Goal: Task Accomplishment & Management: Manage account settings

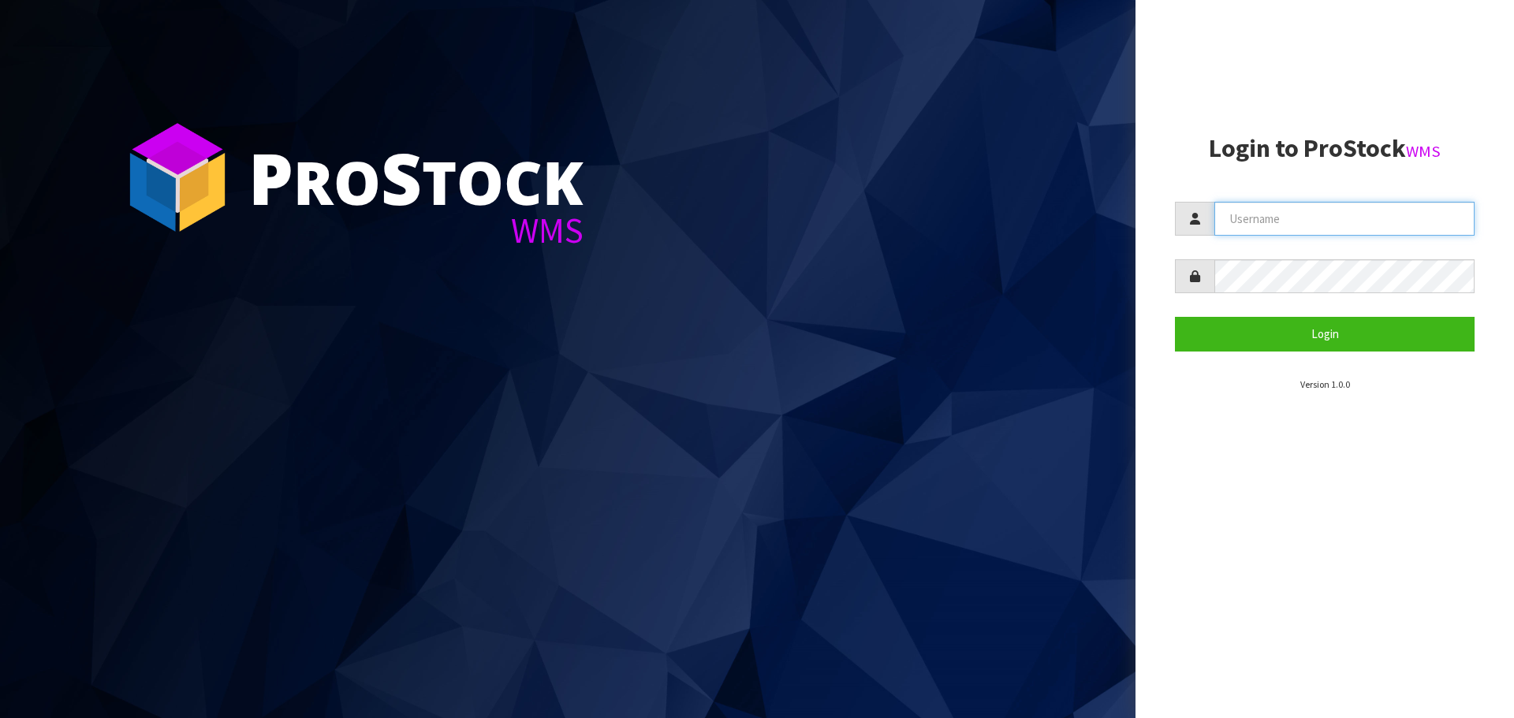
click at [1299, 224] on input "text" at bounding box center [1344, 219] width 260 height 34
type input "PACIFICBIOLOGICS"
click at [1175, 317] on button "Login" at bounding box center [1325, 334] width 300 height 34
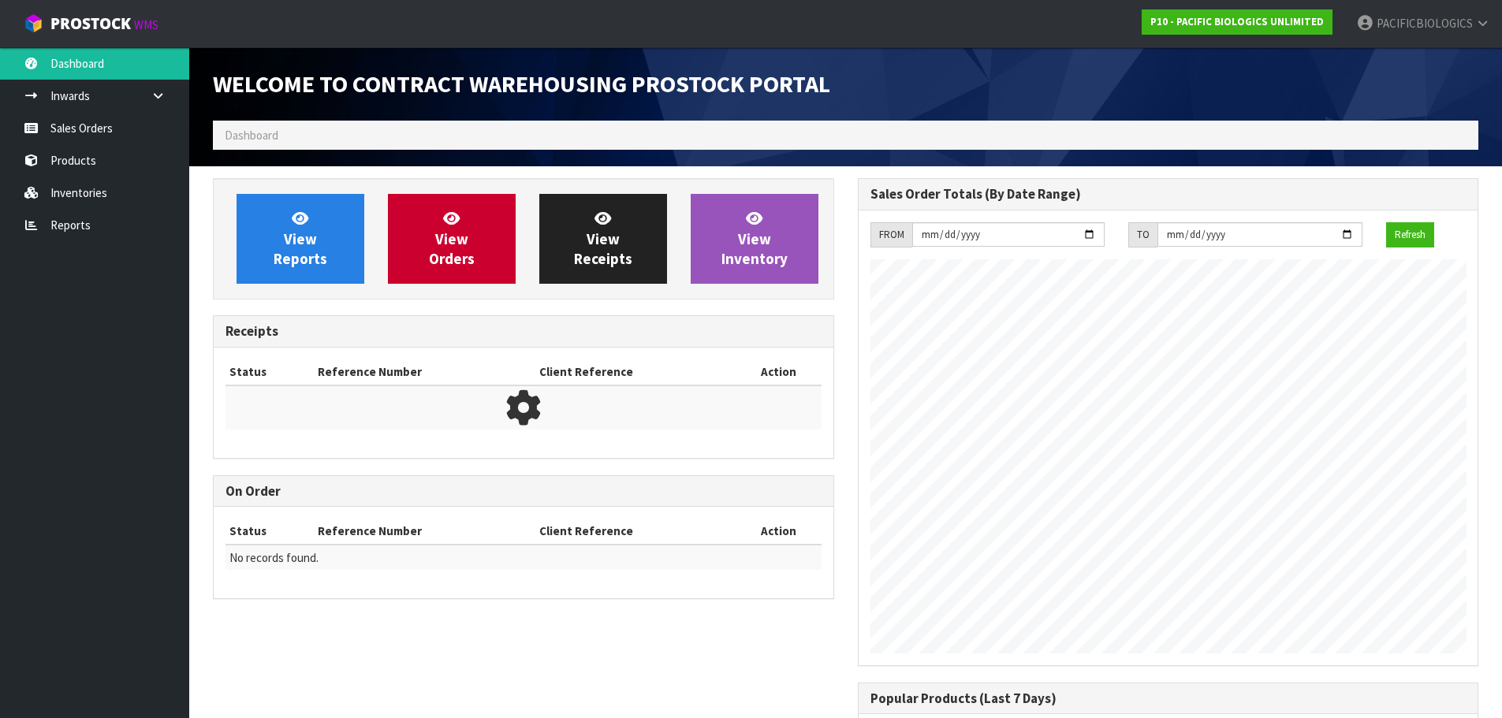
scroll to position [721, 644]
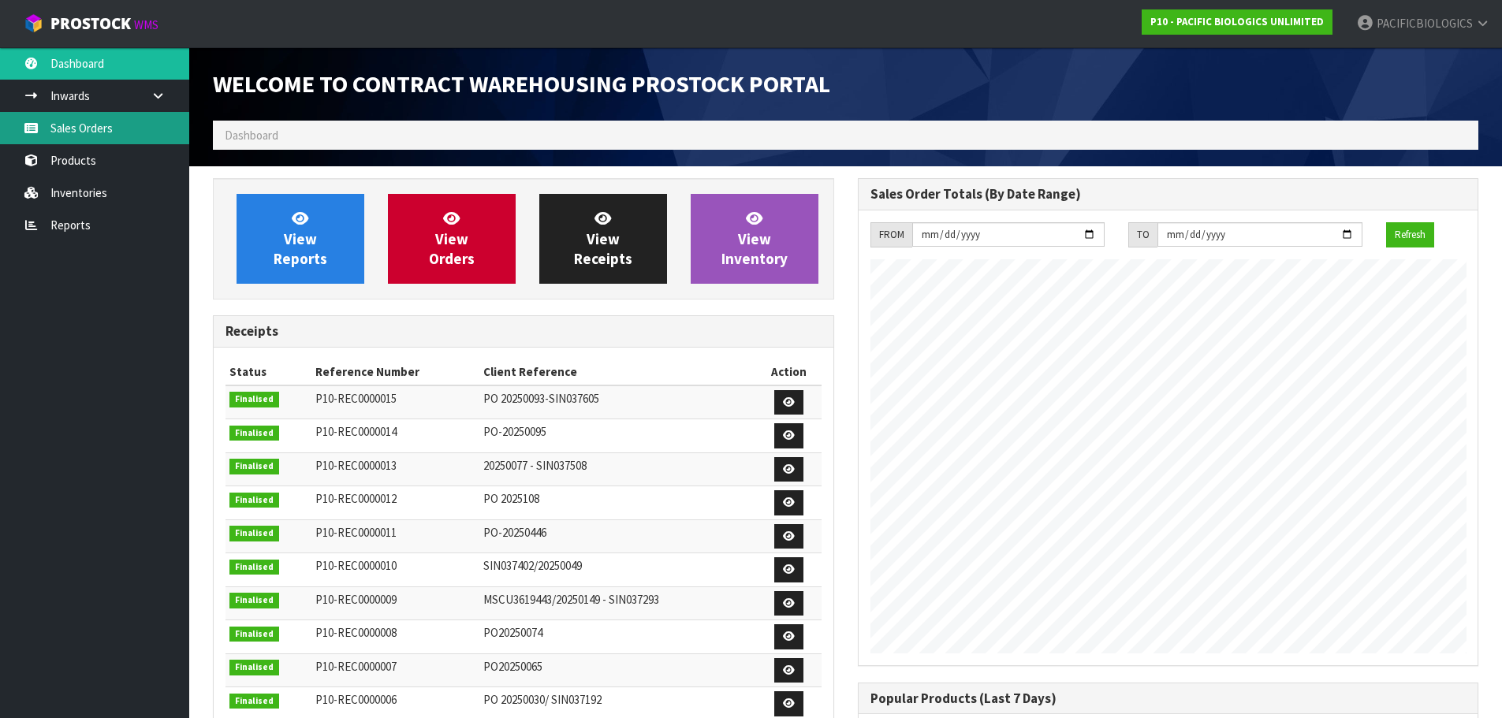
click at [99, 139] on link "Sales Orders" at bounding box center [94, 128] width 189 height 32
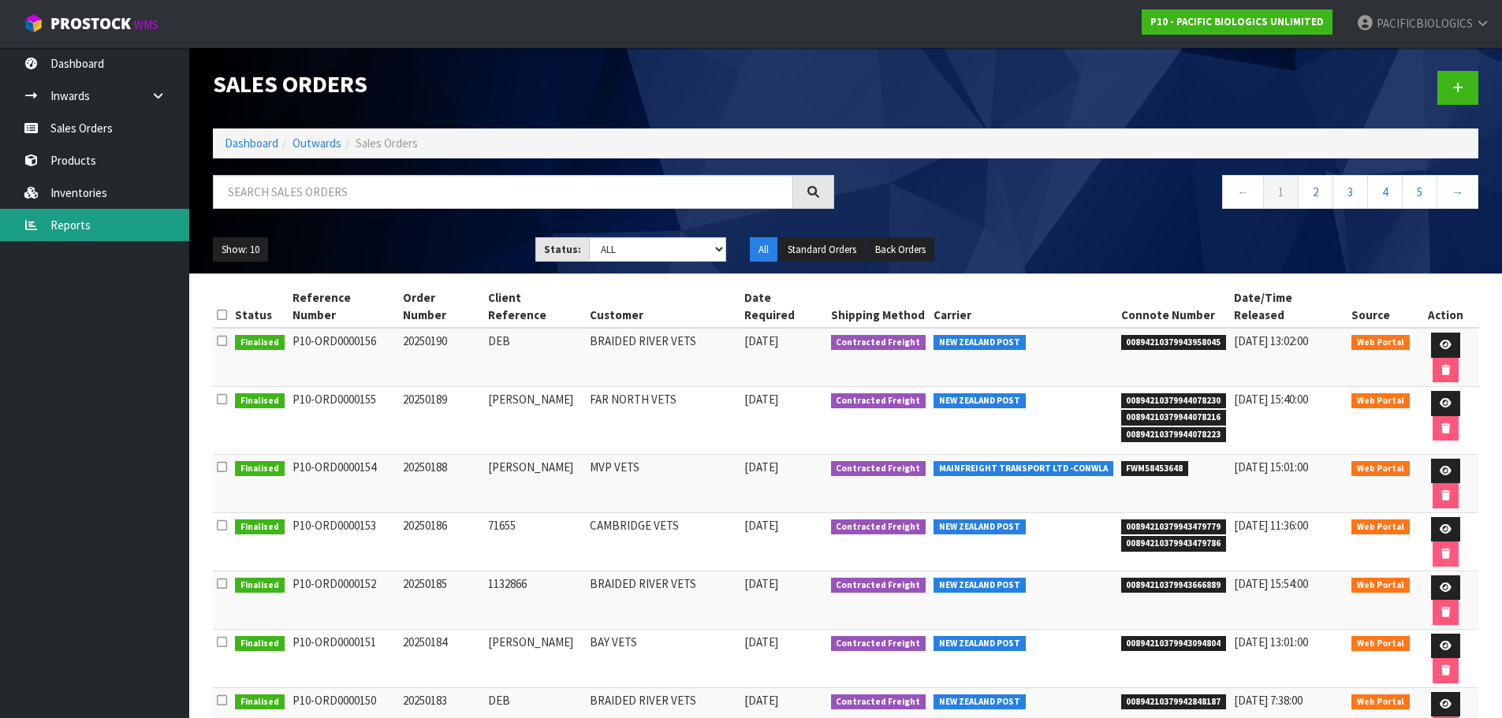
click at [60, 229] on link "Reports" at bounding box center [94, 225] width 189 height 32
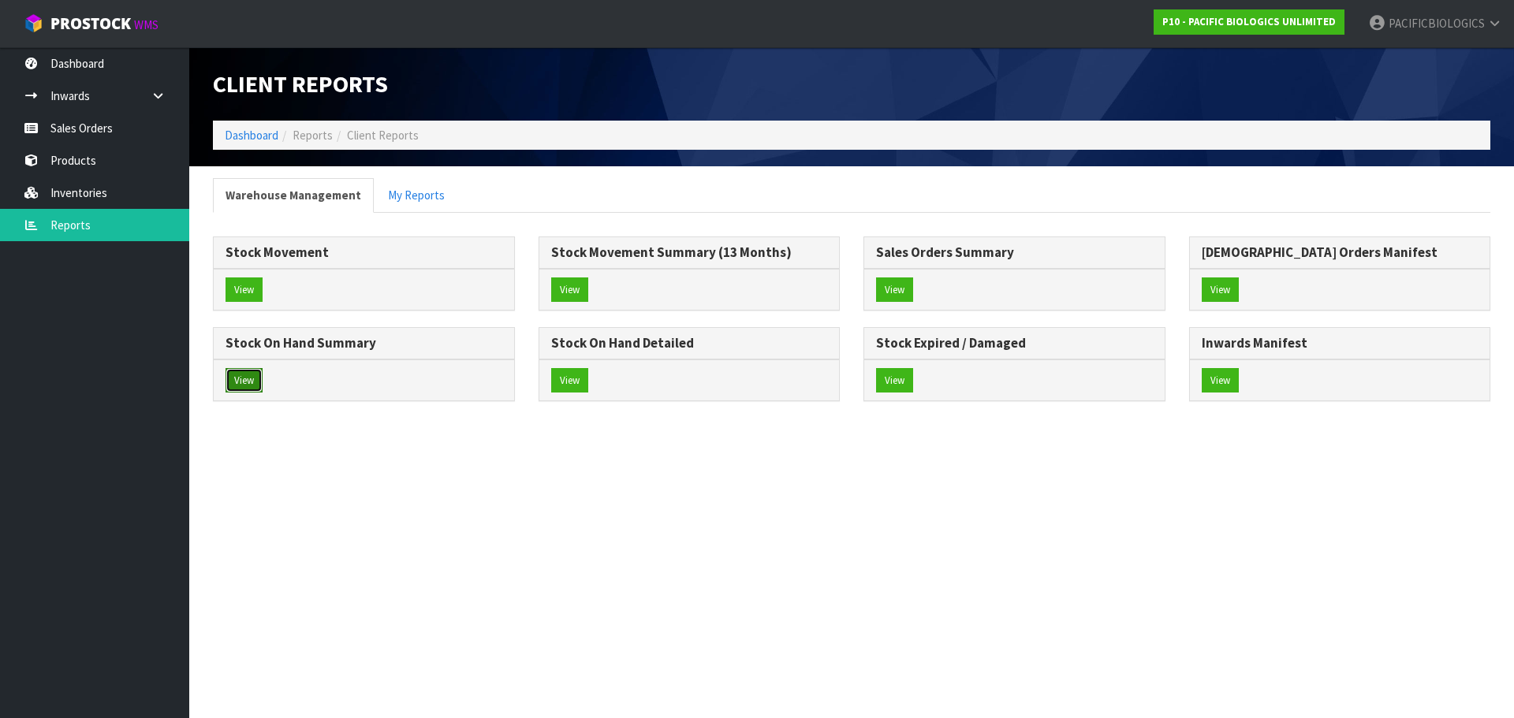
click at [263, 386] on button "View" at bounding box center [243, 380] width 37 height 25
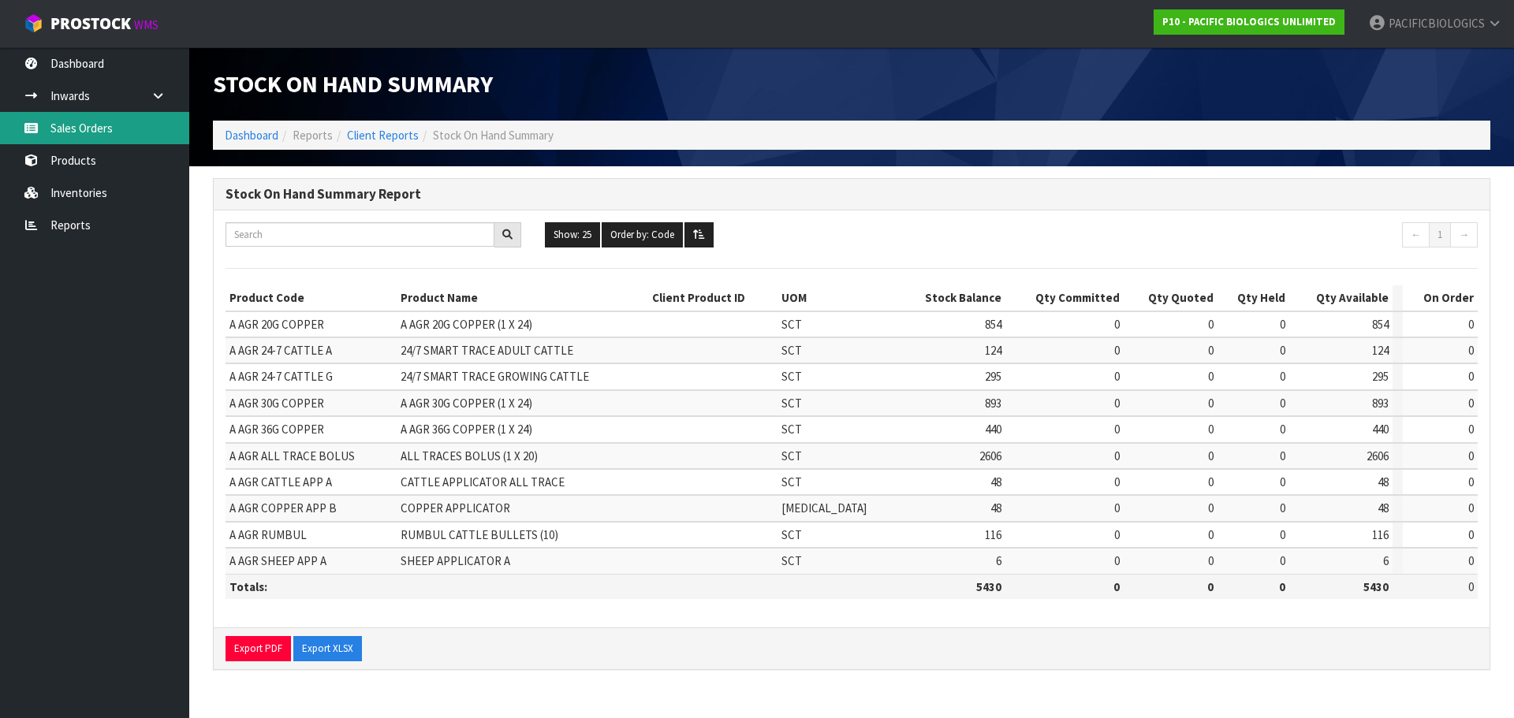
click at [95, 122] on link "Sales Orders" at bounding box center [94, 128] width 189 height 32
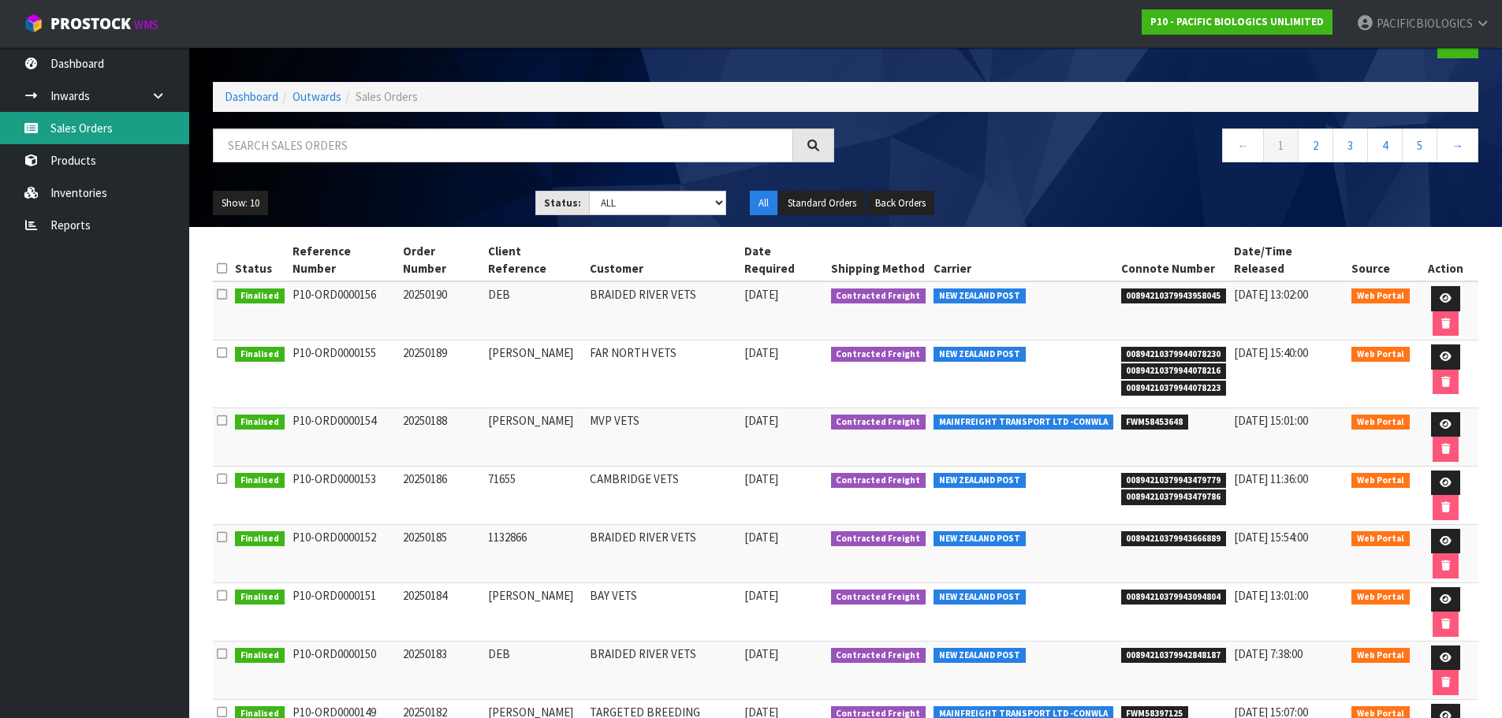
scroll to position [87, 0]
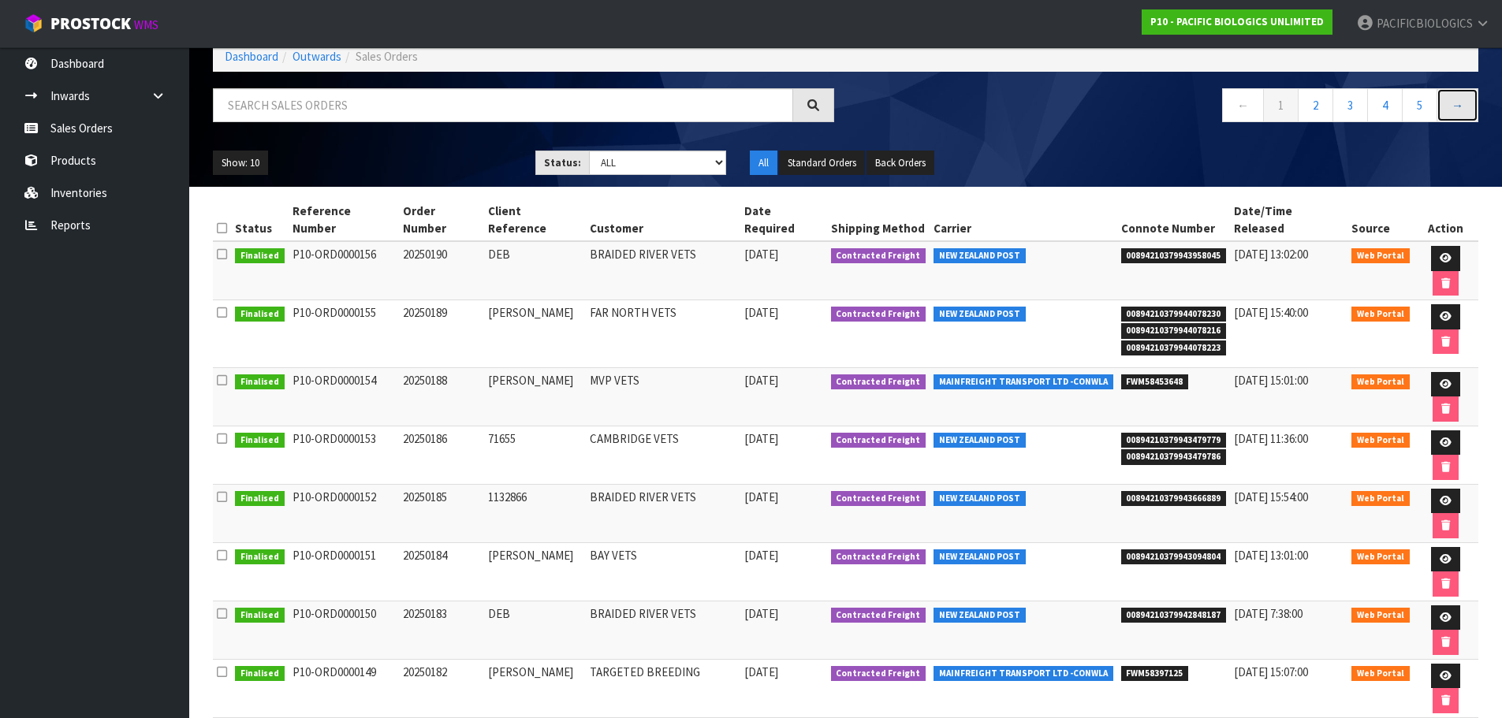
click at [1462, 111] on link "→" at bounding box center [1458, 105] width 42 height 34
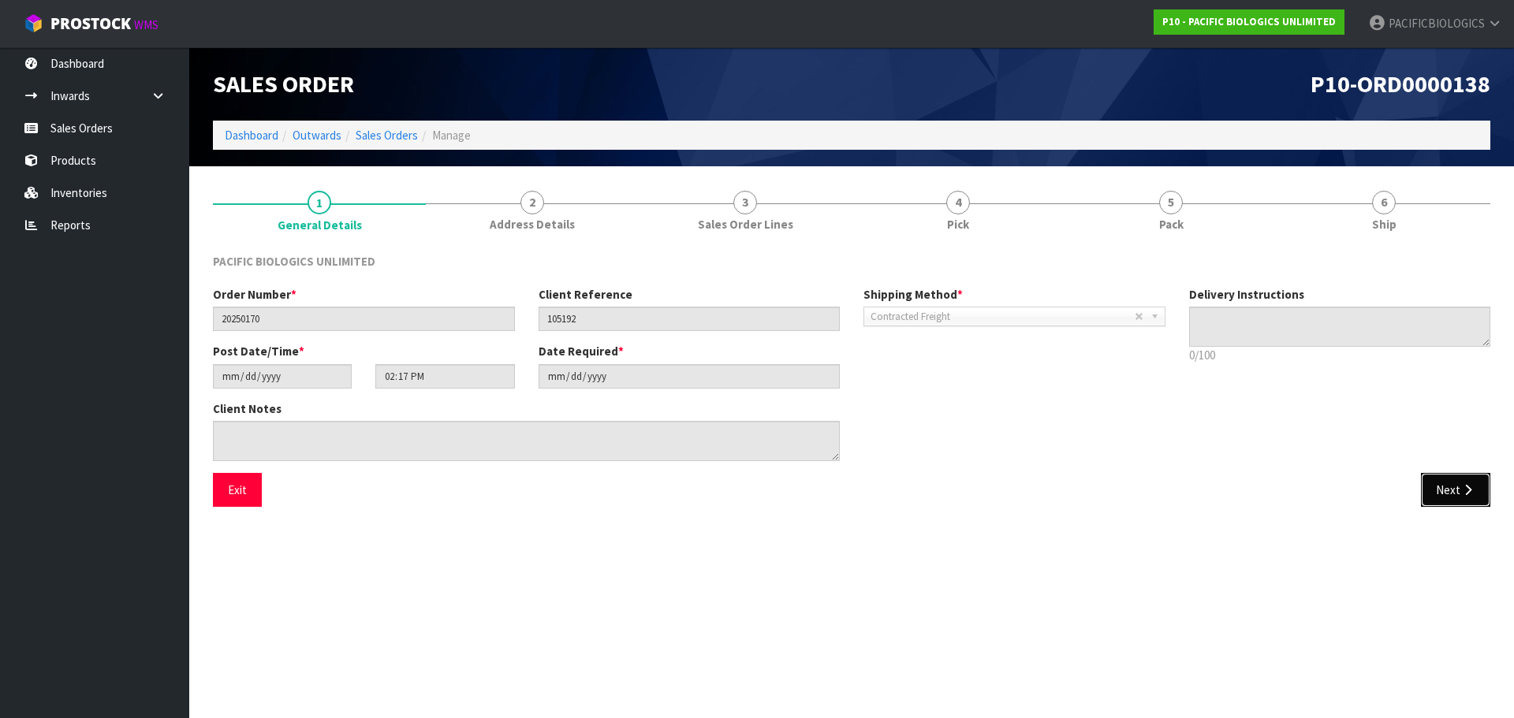
click at [1439, 485] on button "Next" at bounding box center [1455, 490] width 69 height 34
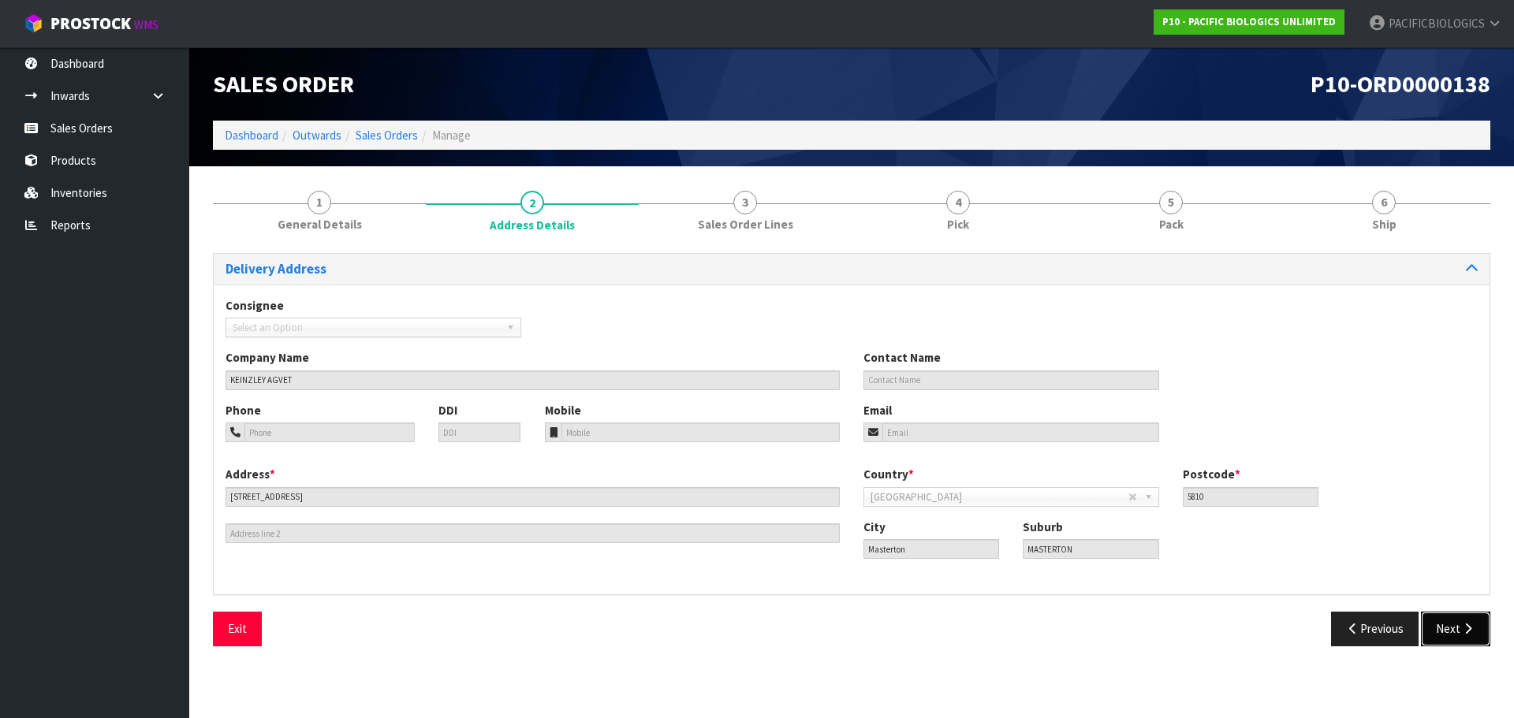
click at [1460, 620] on button "Next" at bounding box center [1455, 629] width 69 height 34
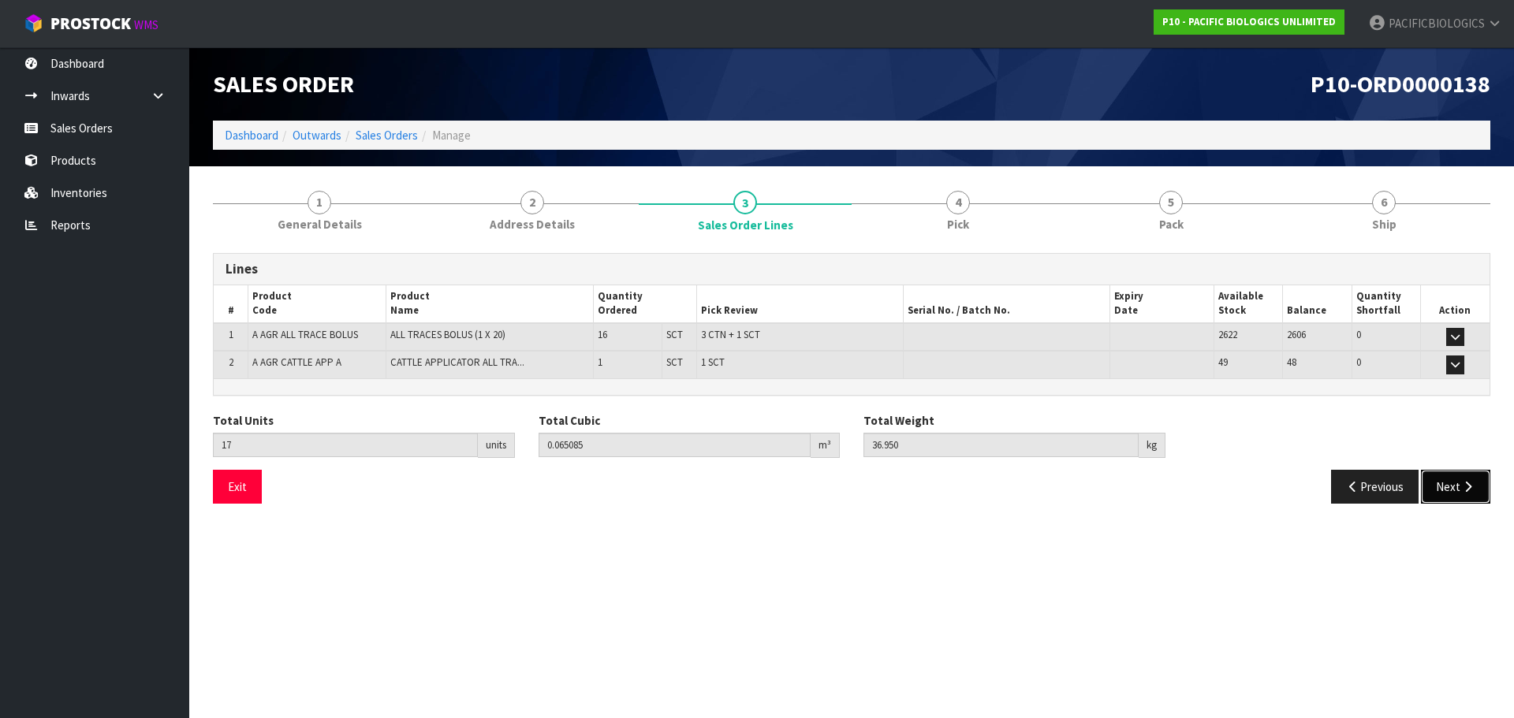
click at [1462, 499] on button "Next" at bounding box center [1455, 487] width 69 height 34
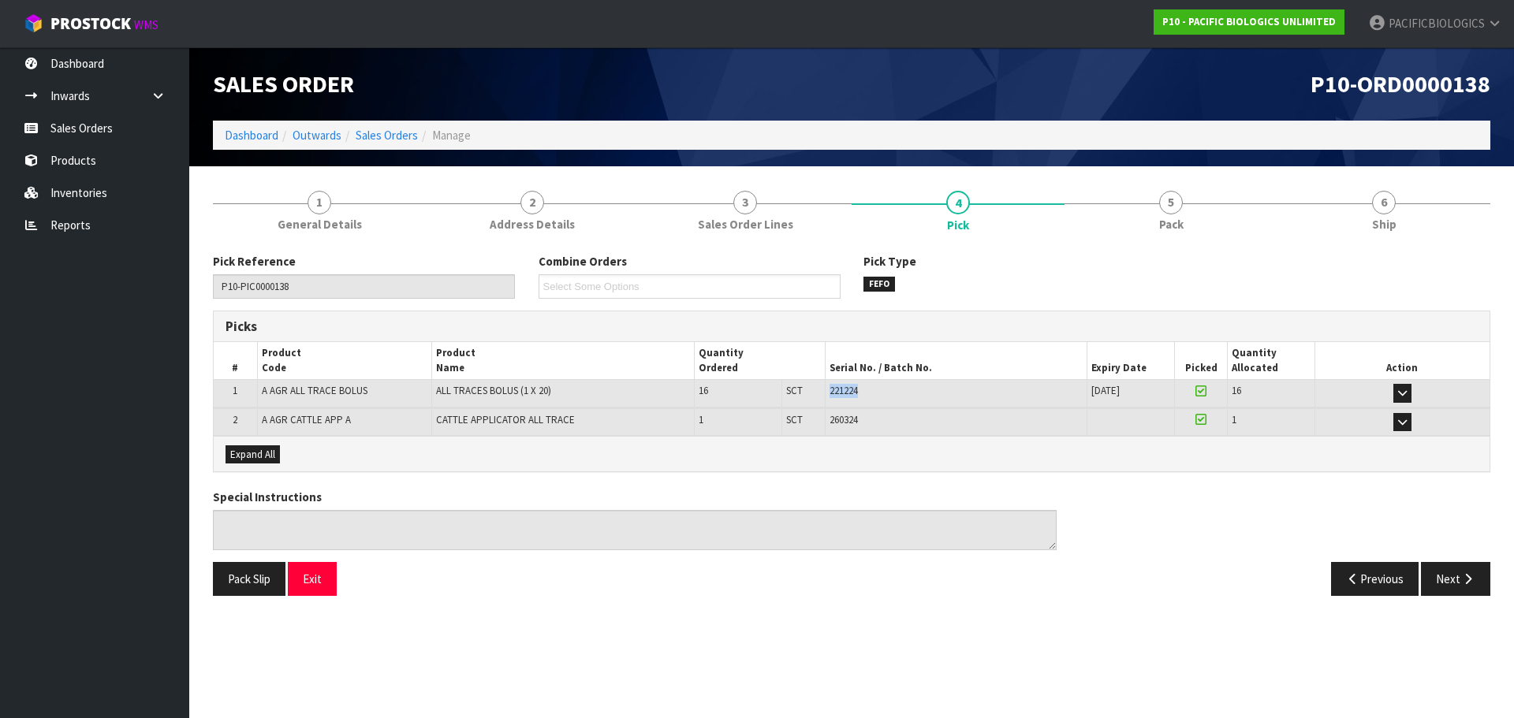
drag, startPoint x: 865, startPoint y: 391, endPoint x: 824, endPoint y: 389, distance: 41.1
click at [824, 389] on tr "1 A AGR ALL TRACE BOLUS ALL TRACES BOLUS (1 X 20) 16 SCT 3 CTN + 1 SCT 221224 […" at bounding box center [852, 394] width 1276 height 28
copy tr "3 CTN + 1 SCT 221224"
drag, startPoint x: 852, startPoint y: 421, endPoint x: 863, endPoint y: 418, distance: 10.7
click at [855, 420] on span "260324" at bounding box center [843, 419] width 28 height 13
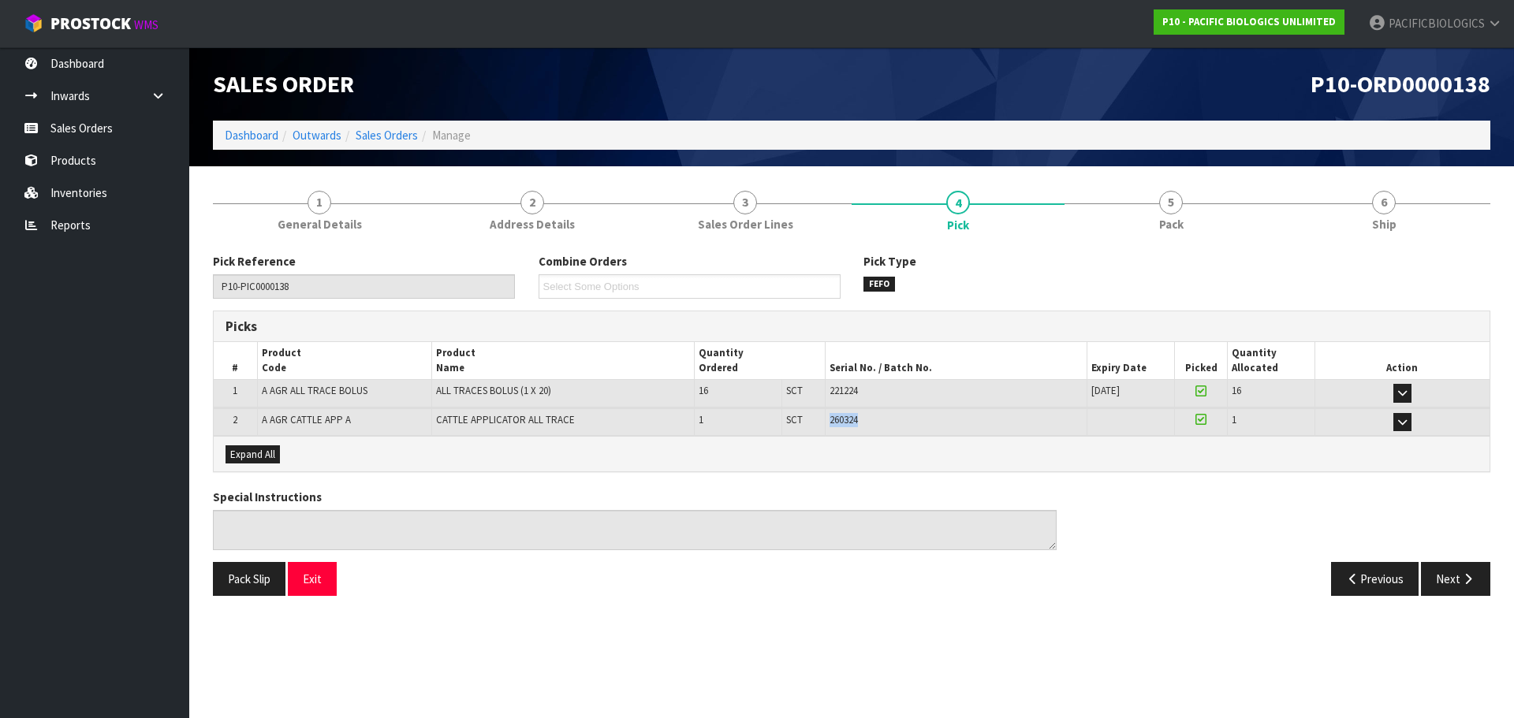
drag, startPoint x: 863, startPoint y: 416, endPoint x: 826, endPoint y: 415, distance: 37.1
click at [826, 415] on td "260324" at bounding box center [956, 422] width 262 height 28
copy span "260324"
